Goal: Information Seeking & Learning: Learn about a topic

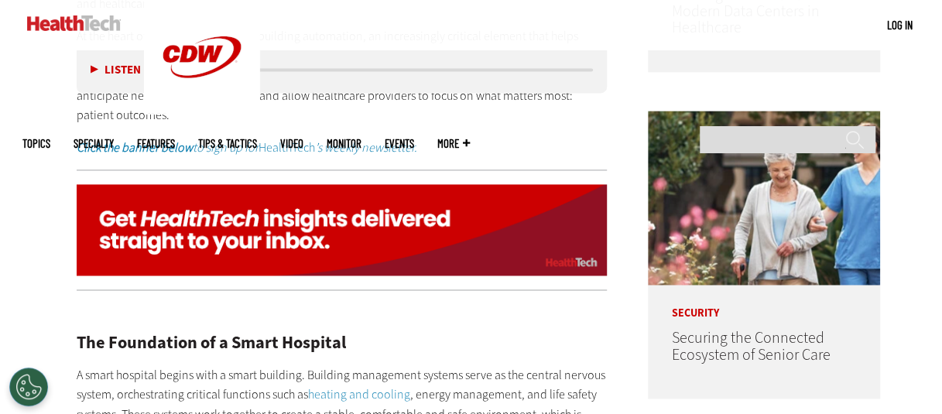
scroll to position [1104, 0]
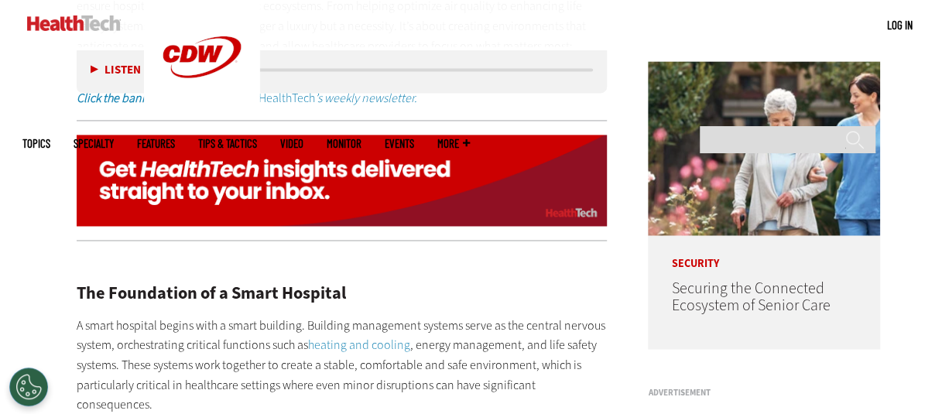
click at [499, 142] on img at bounding box center [342, 180] width 531 height 91
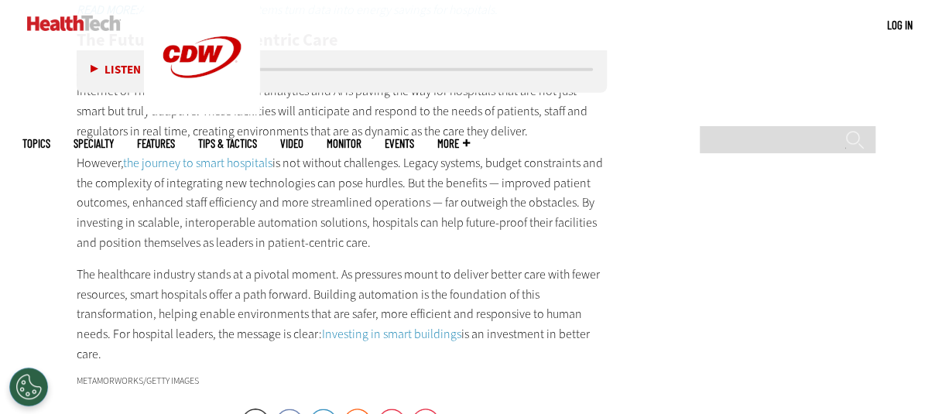
scroll to position [2215, 0]
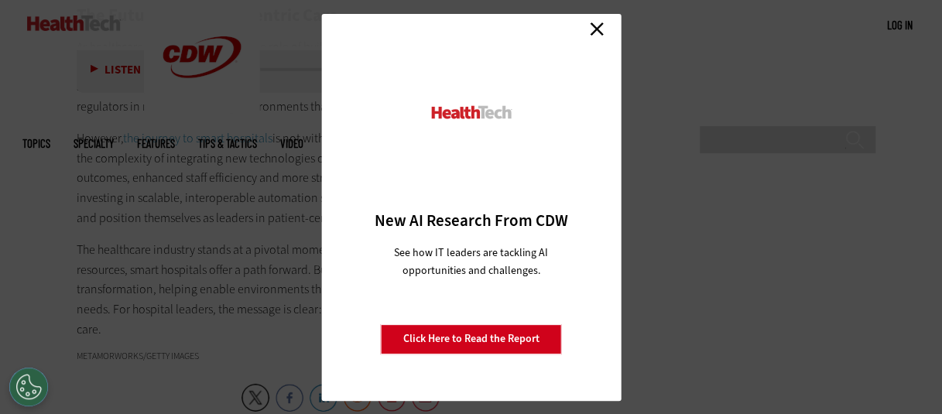
click at [596, 29] on link "Close" at bounding box center [596, 29] width 23 height 23
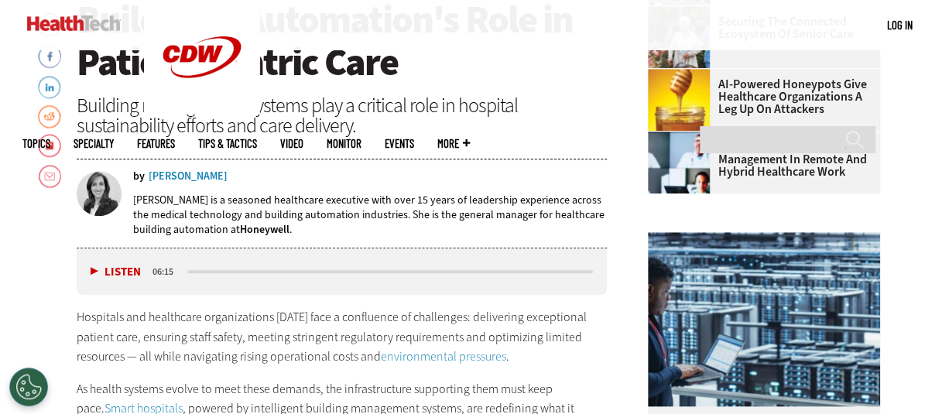
scroll to position [674, 0]
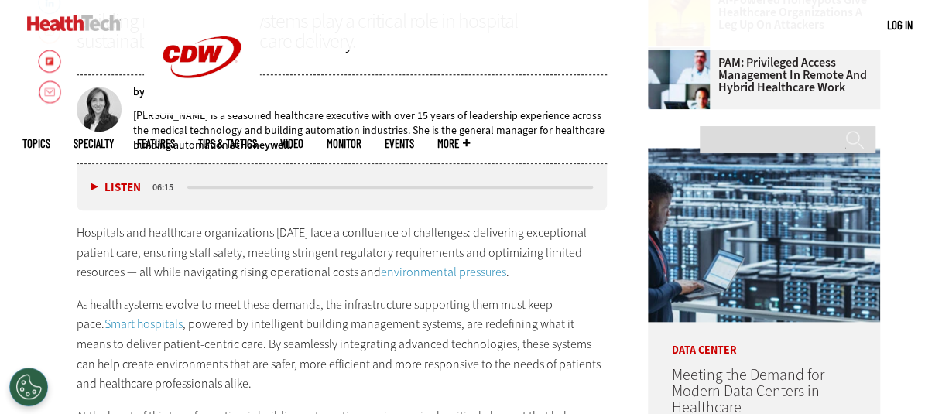
click at [96, 184] on button "Listen" at bounding box center [116, 188] width 50 height 12
click at [91, 185] on button "Pause" at bounding box center [115, 188] width 48 height 12
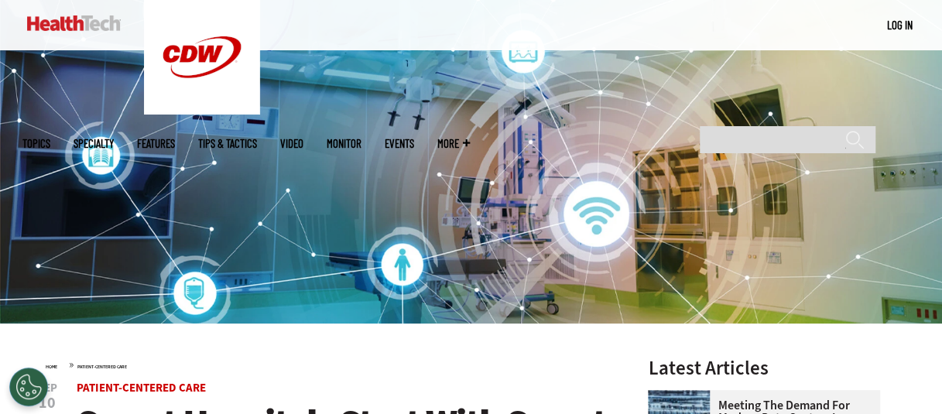
scroll to position [0, 0]
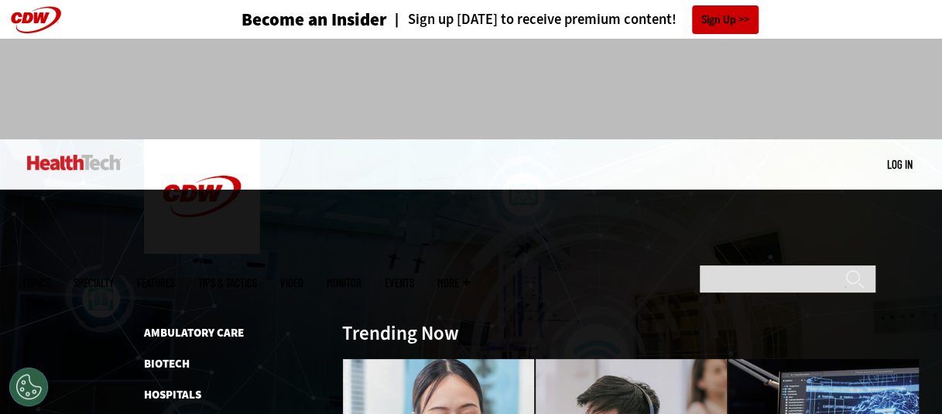
click at [114, 277] on span "Specialty" at bounding box center [94, 283] width 40 height 12
click at [186, 387] on link "Hospitals" at bounding box center [172, 394] width 57 height 15
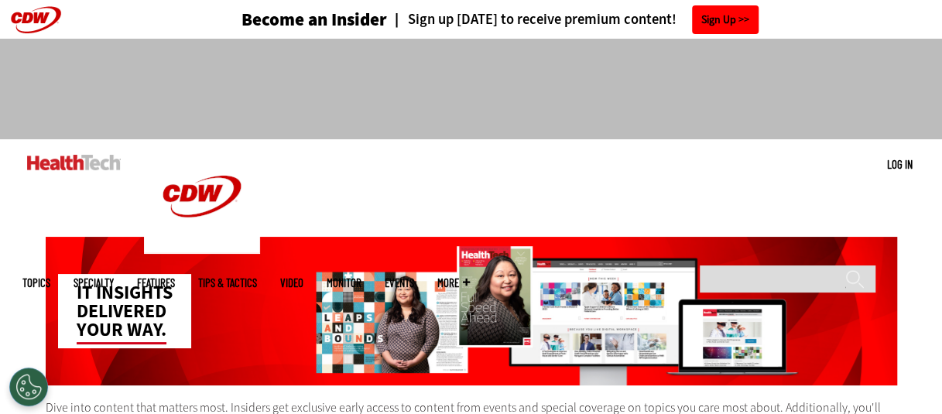
click at [725, 20] on link "Sign Up" at bounding box center [725, 19] width 67 height 29
click at [719, 20] on link "Sign Up" at bounding box center [725, 19] width 67 height 29
click at [414, 277] on link "Events" at bounding box center [399, 283] width 29 height 12
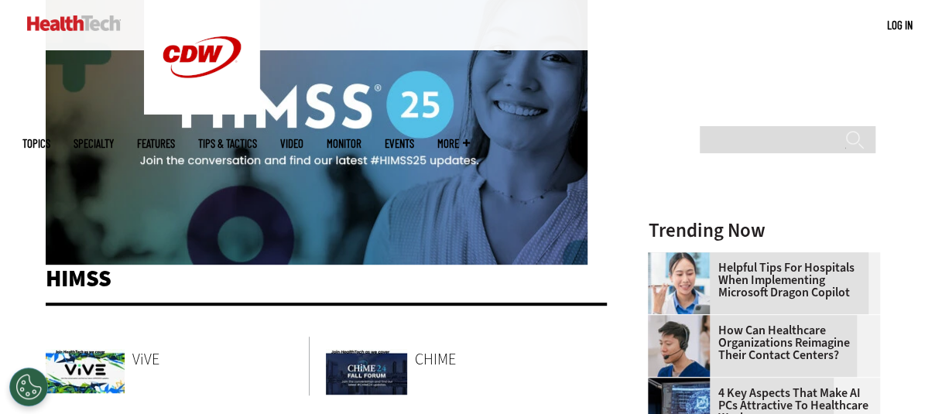
scroll to position [297, 0]
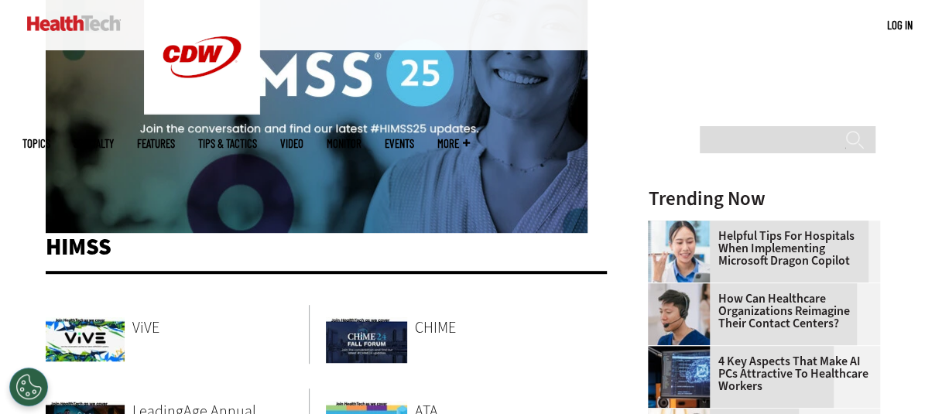
click at [240, 102] on img at bounding box center [317, 80] width 542 height 305
